Goal: Use online tool/utility: Utilize a website feature to perform a specific function

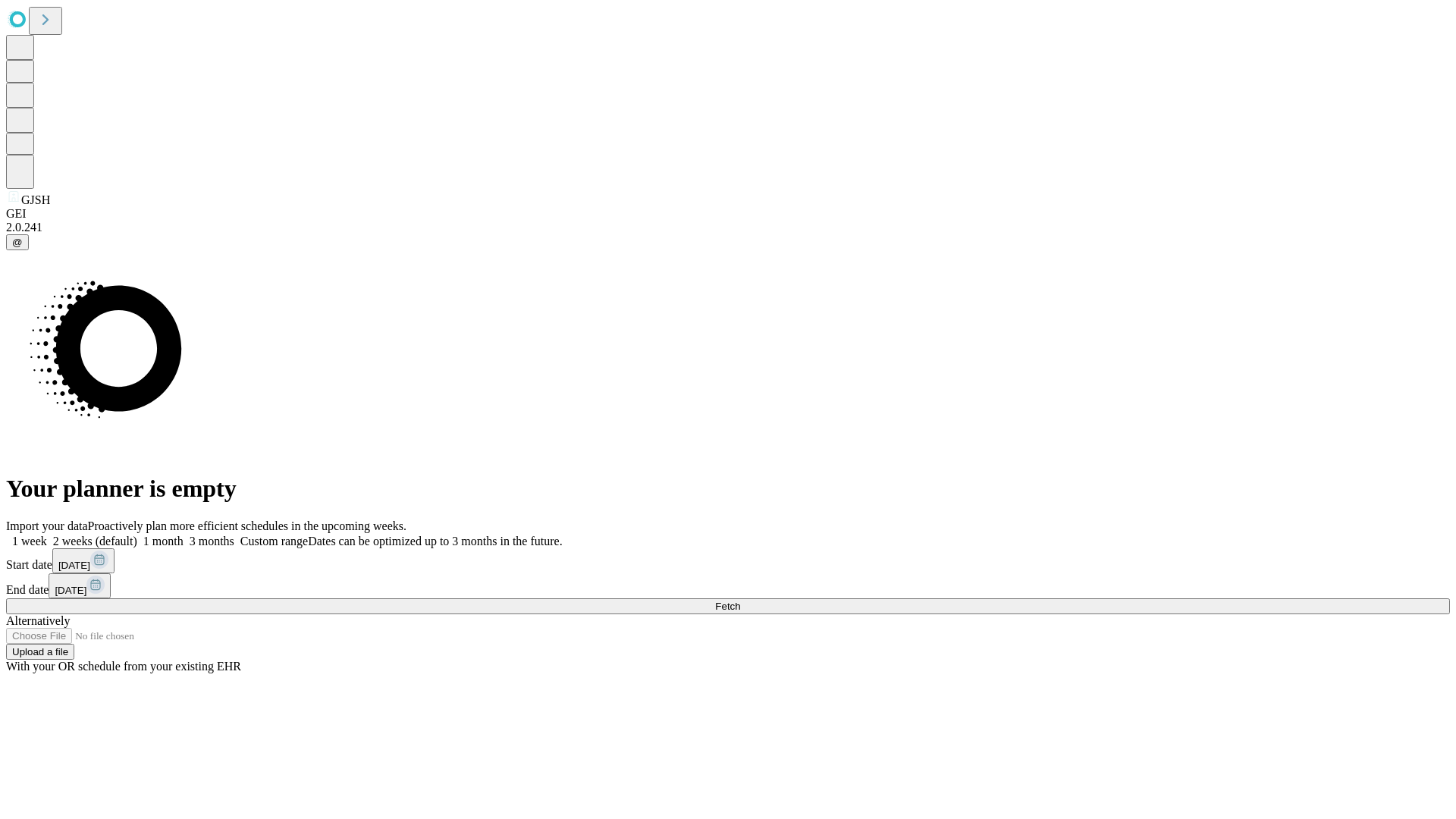
click at [47, 534] on label "1 week" at bounding box center [27, 541] width 41 height 13
click at [740, 600] on span "Fetch" at bounding box center [727, 606] width 25 height 11
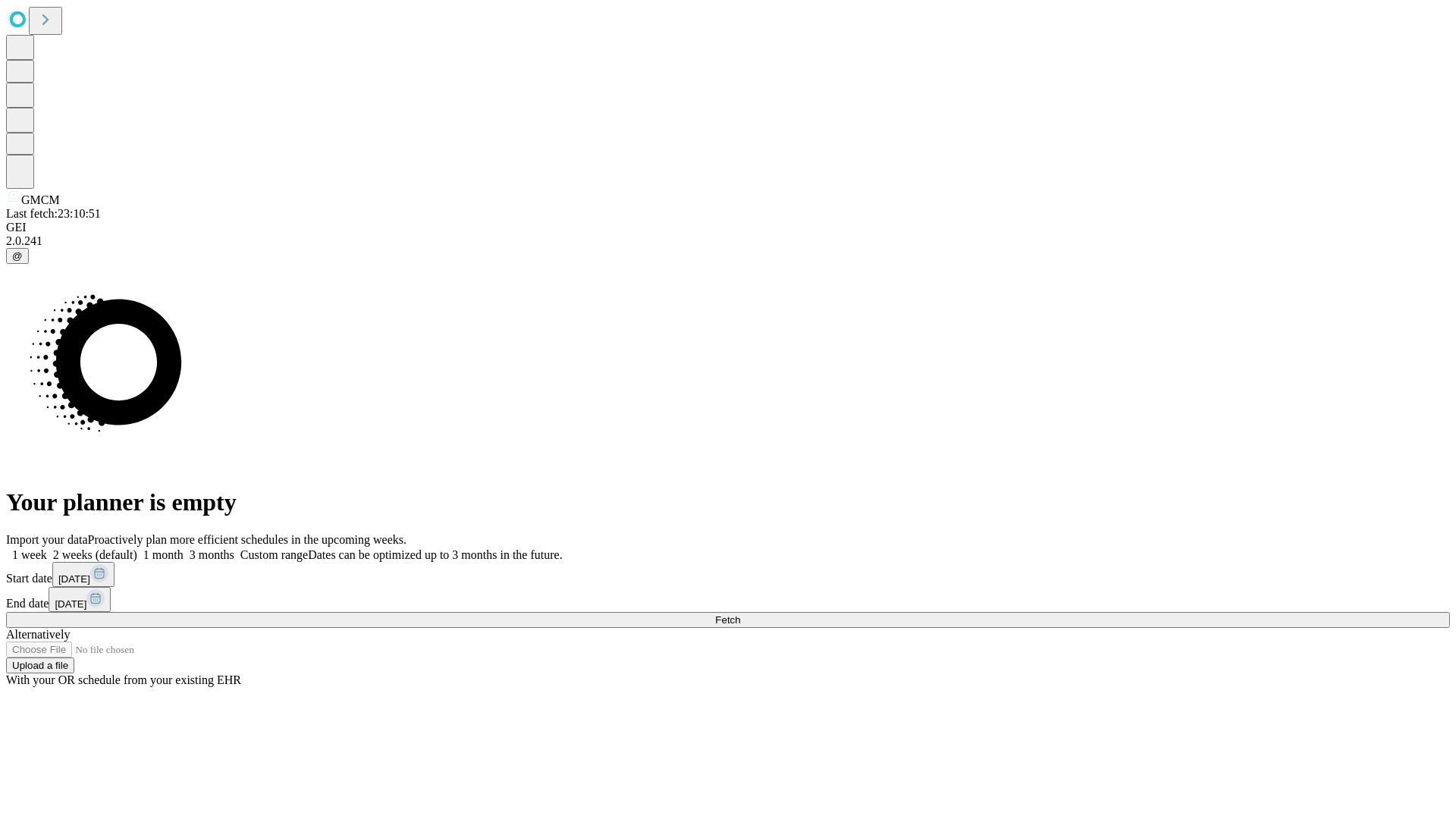
click at [47, 548] on label "1 week" at bounding box center [27, 555] width 41 height 13
click at [740, 614] on span "Fetch" at bounding box center [727, 620] width 25 height 11
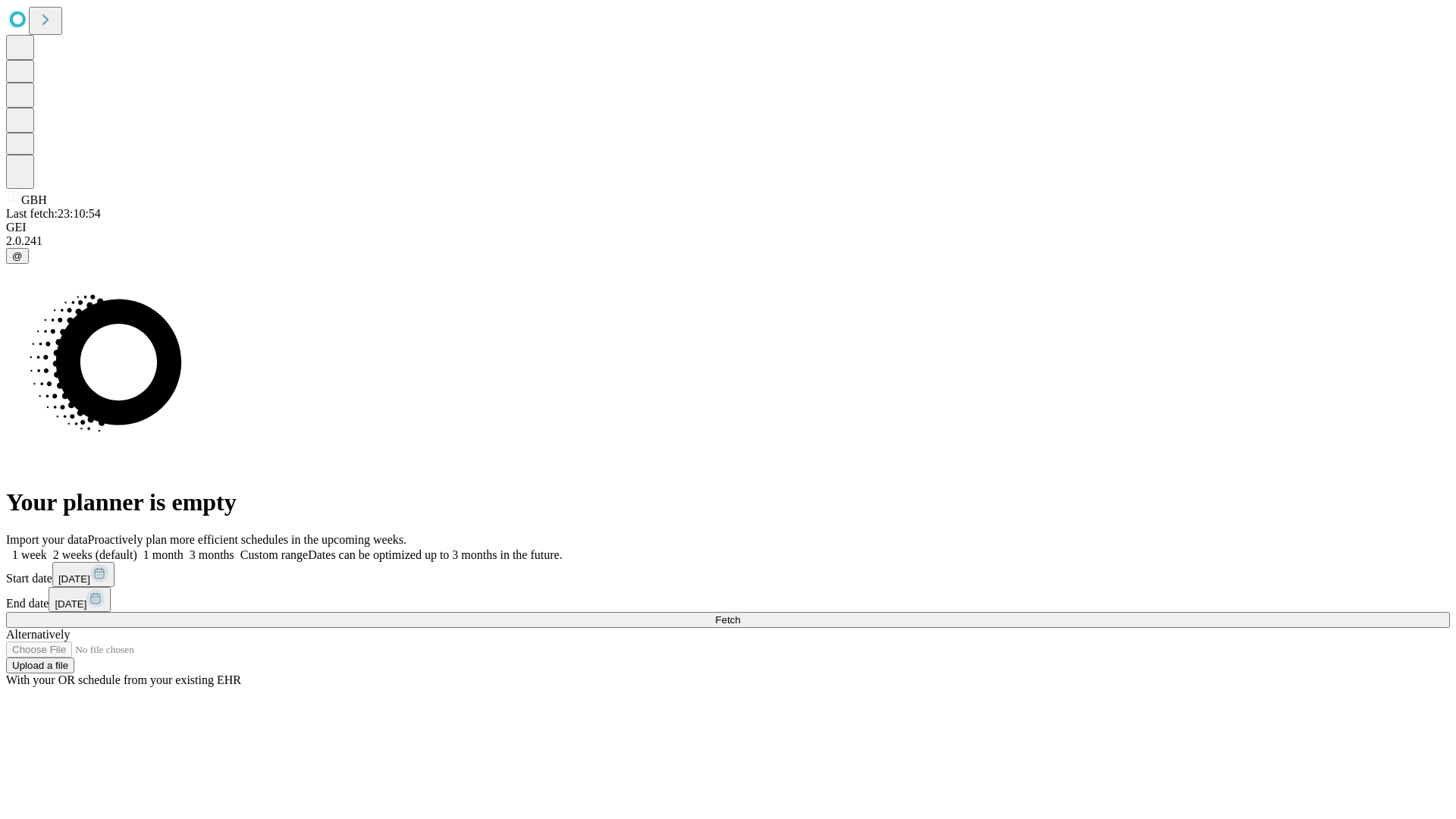
click at [47, 548] on label "1 week" at bounding box center [27, 555] width 41 height 13
click at [740, 614] on span "Fetch" at bounding box center [727, 620] width 25 height 11
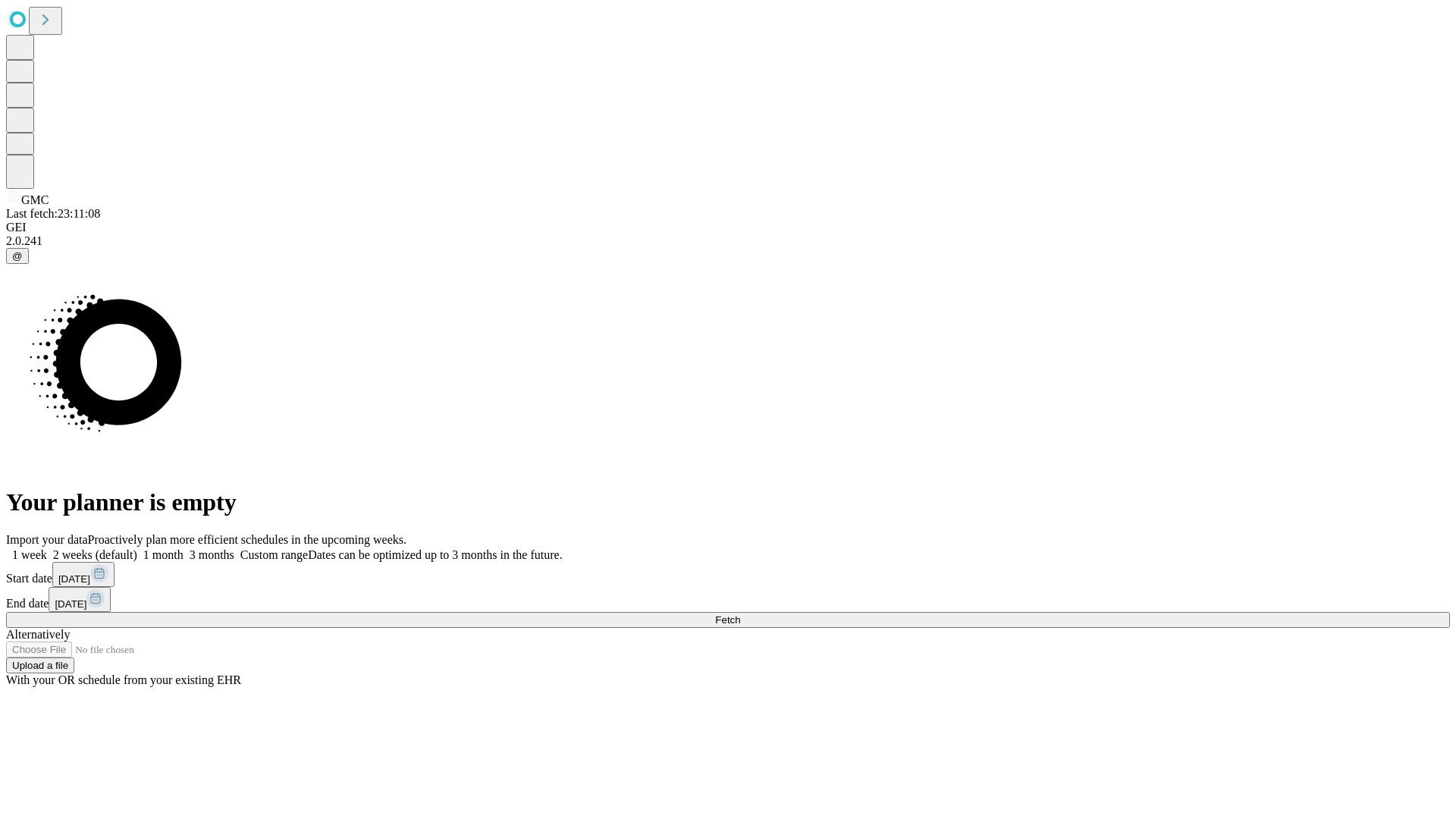
click at [740, 614] on span "Fetch" at bounding box center [727, 620] width 25 height 11
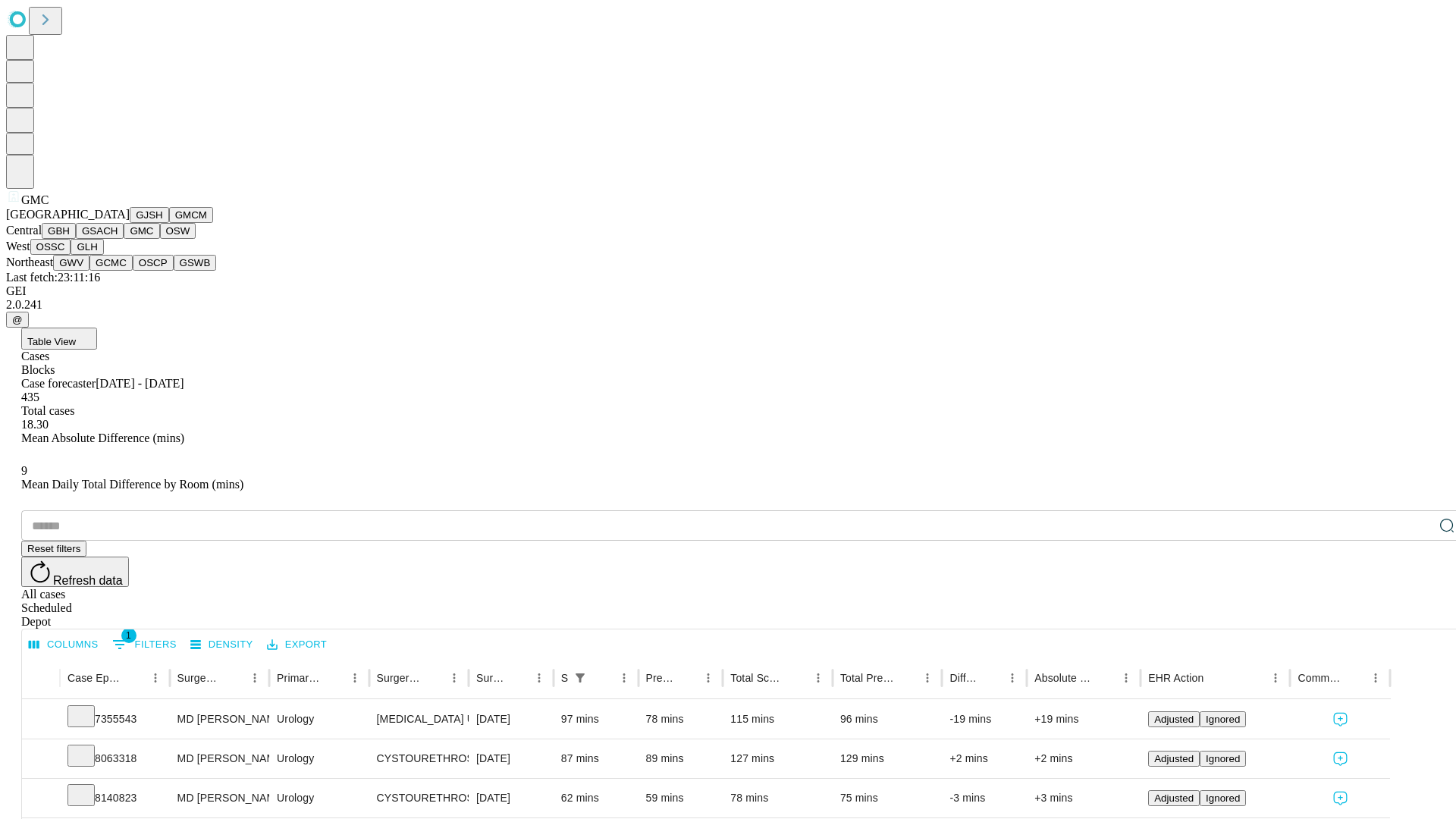
click at [160, 239] on button "OSW" at bounding box center [178, 231] width 37 height 16
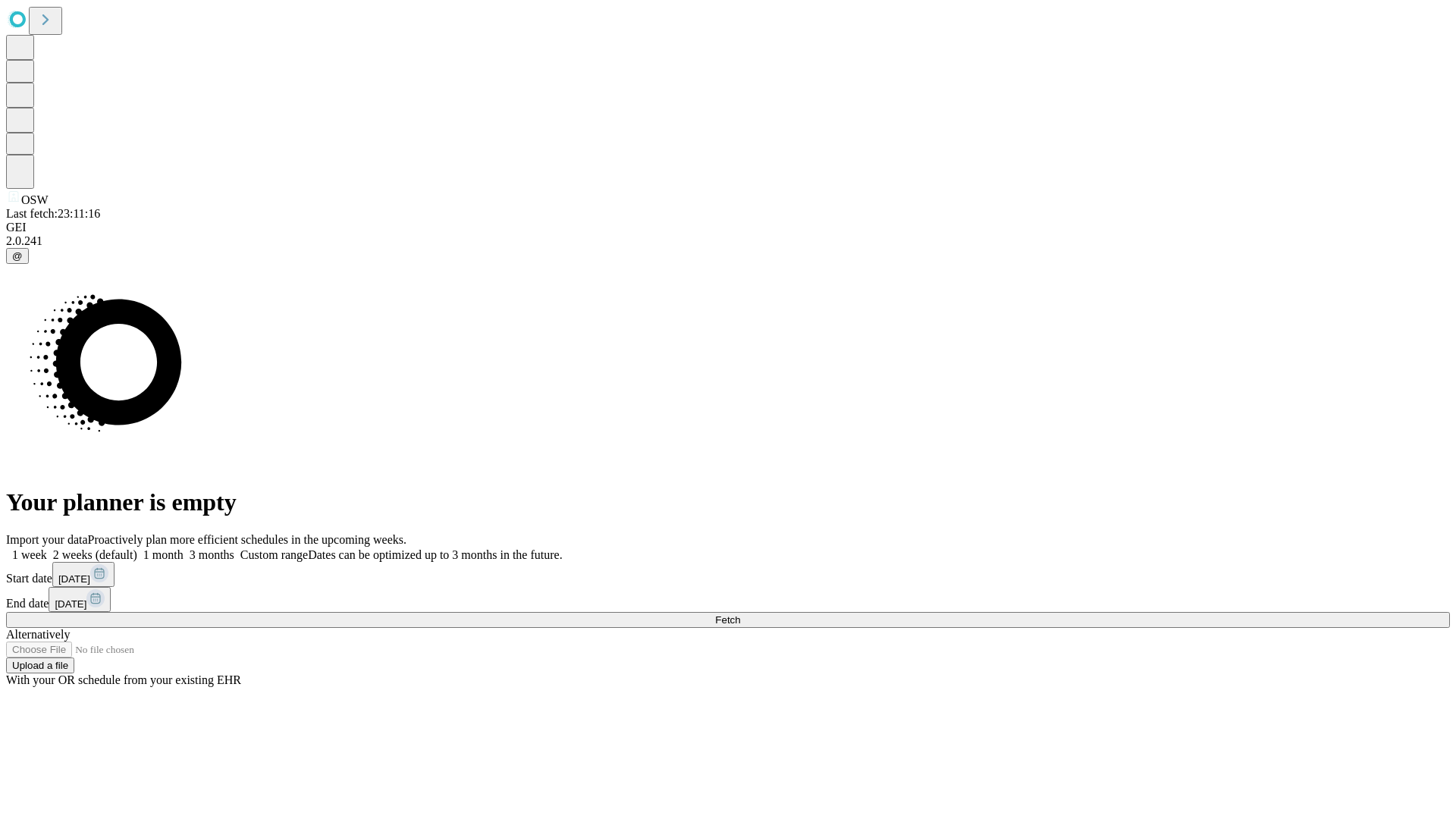
click at [740, 614] on span "Fetch" at bounding box center [727, 620] width 25 height 11
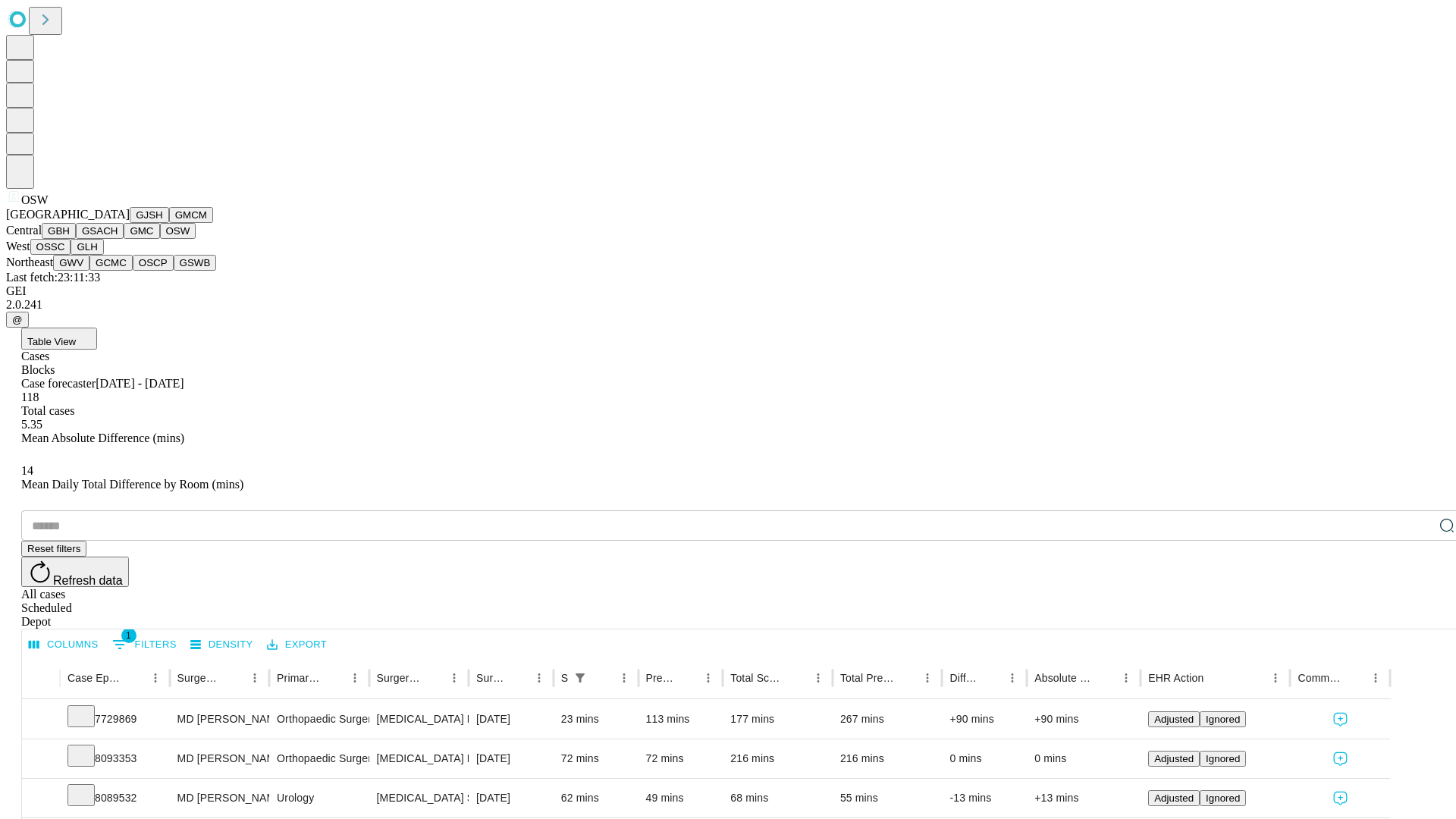
click at [71, 254] on button "OSSC" at bounding box center [50, 246] width 41 height 16
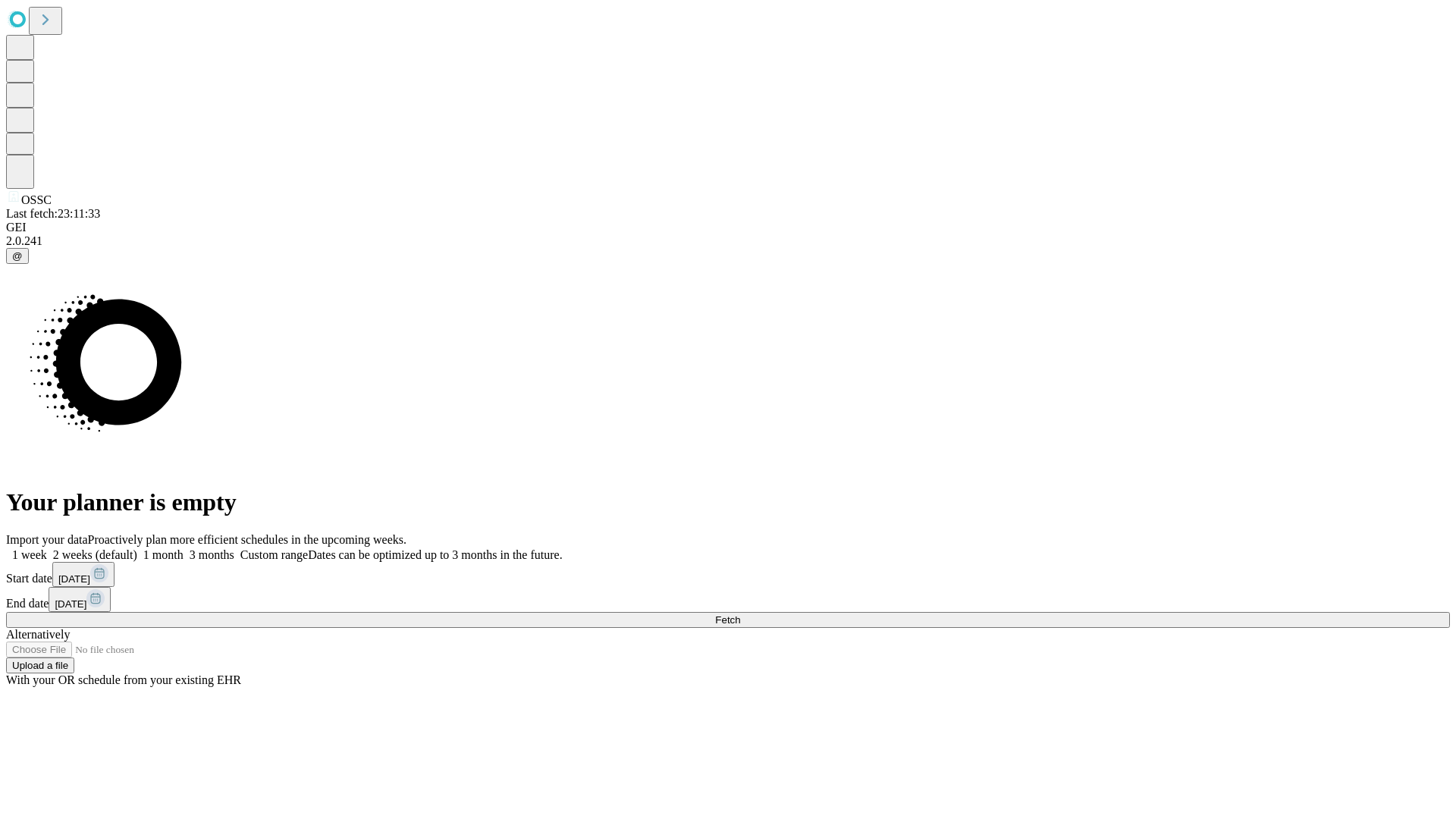
click at [740, 614] on span "Fetch" at bounding box center [727, 620] width 25 height 11
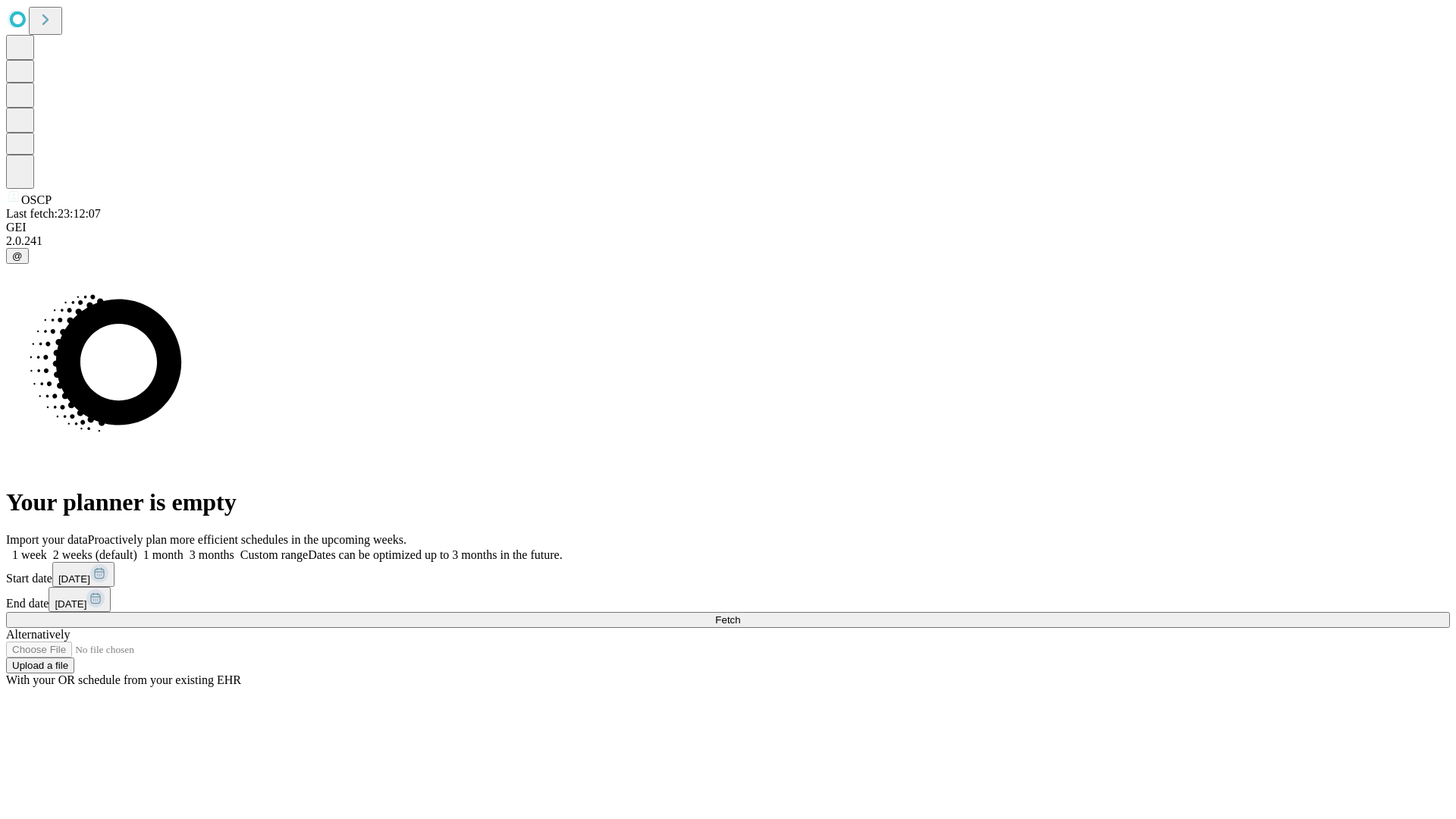
click at [740, 614] on span "Fetch" at bounding box center [727, 620] width 25 height 11
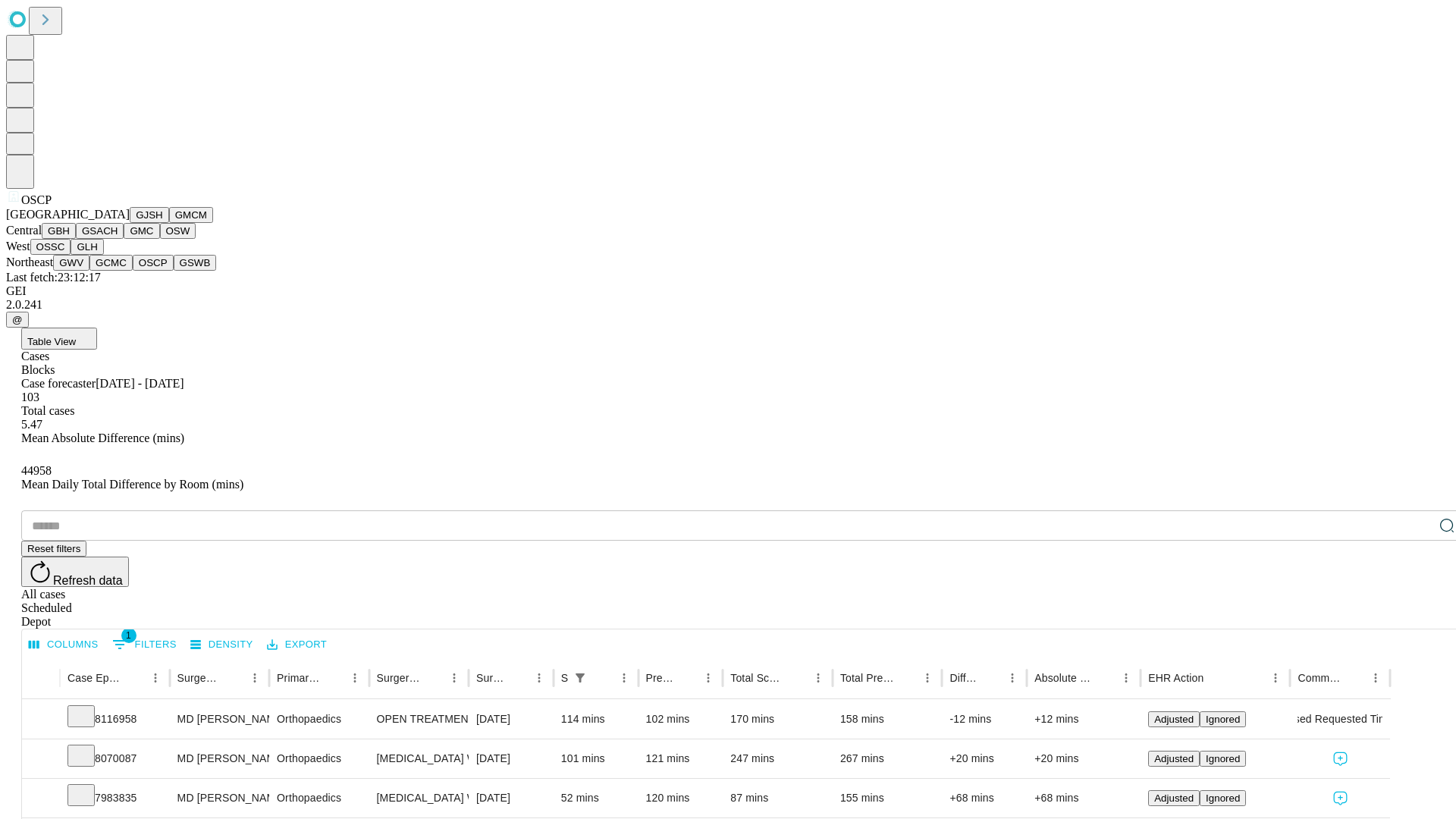
click at [174, 271] on button "GSWB" at bounding box center [195, 262] width 43 height 16
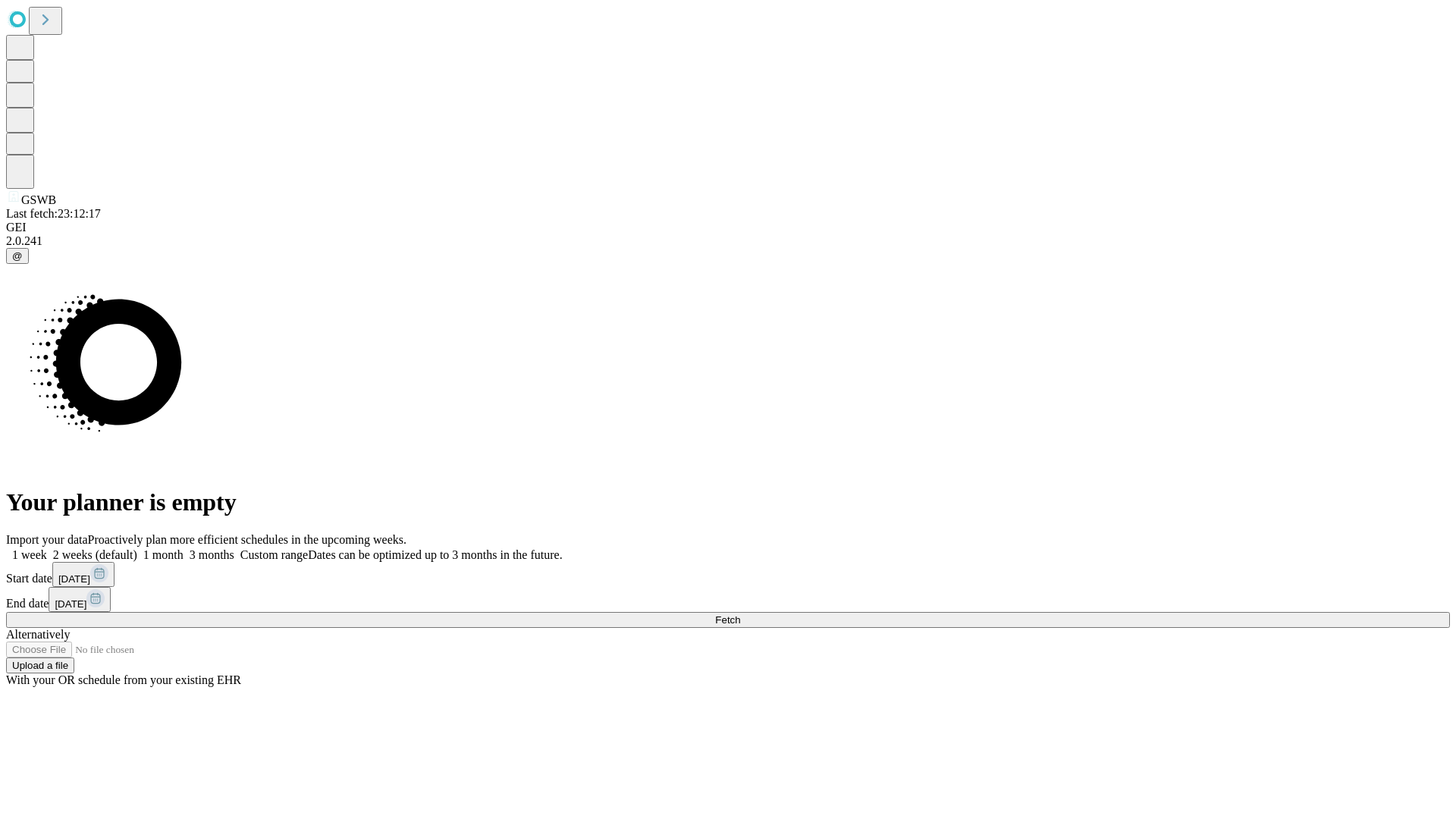
click at [47, 548] on label "1 week" at bounding box center [27, 555] width 41 height 13
click at [740, 614] on span "Fetch" at bounding box center [727, 620] width 25 height 11
